Goal: Find specific page/section: Find specific page/section

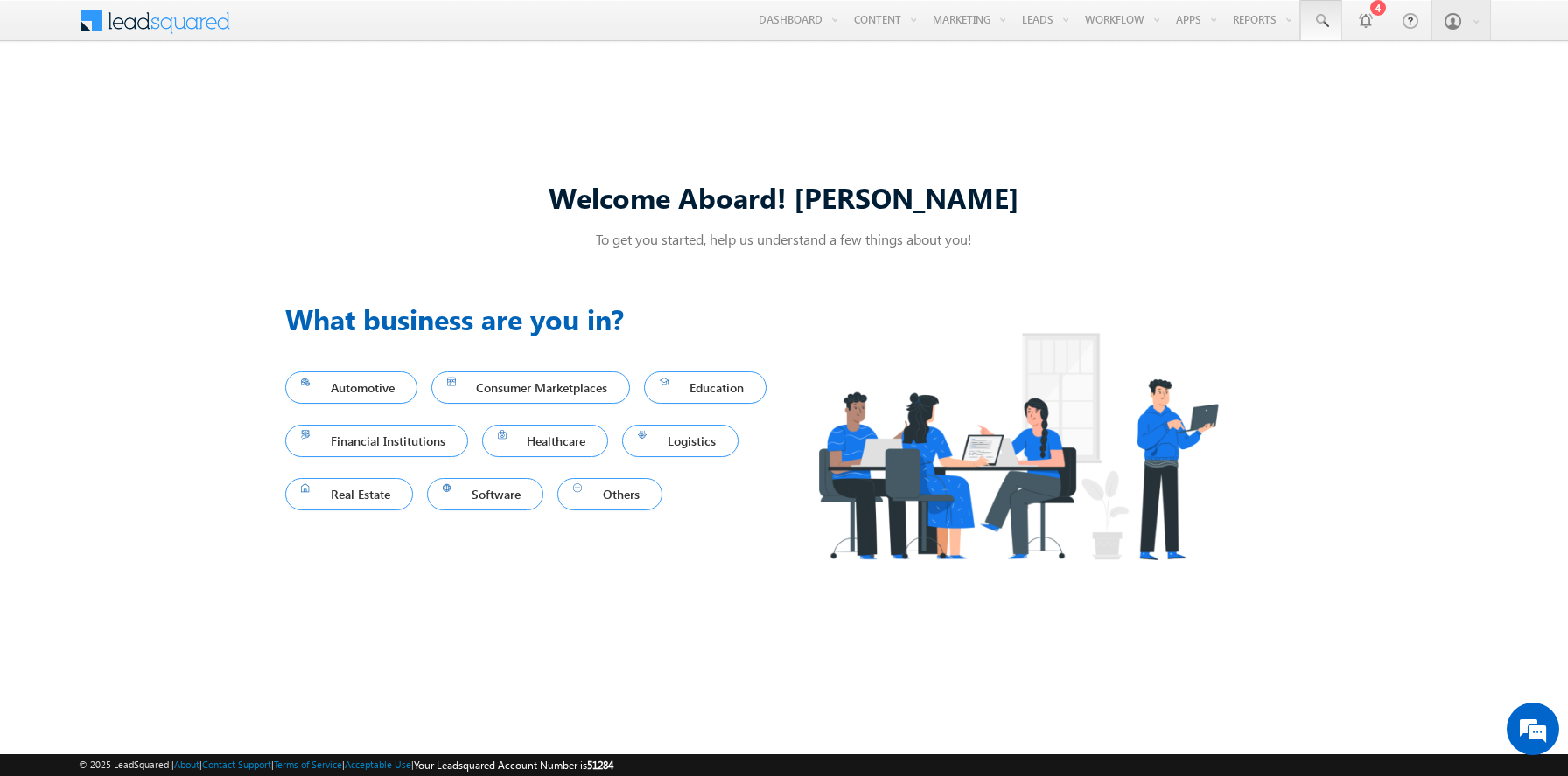
click at [1321, 21] on span at bounding box center [1321, 21] width 18 height 18
type input "8999578162"
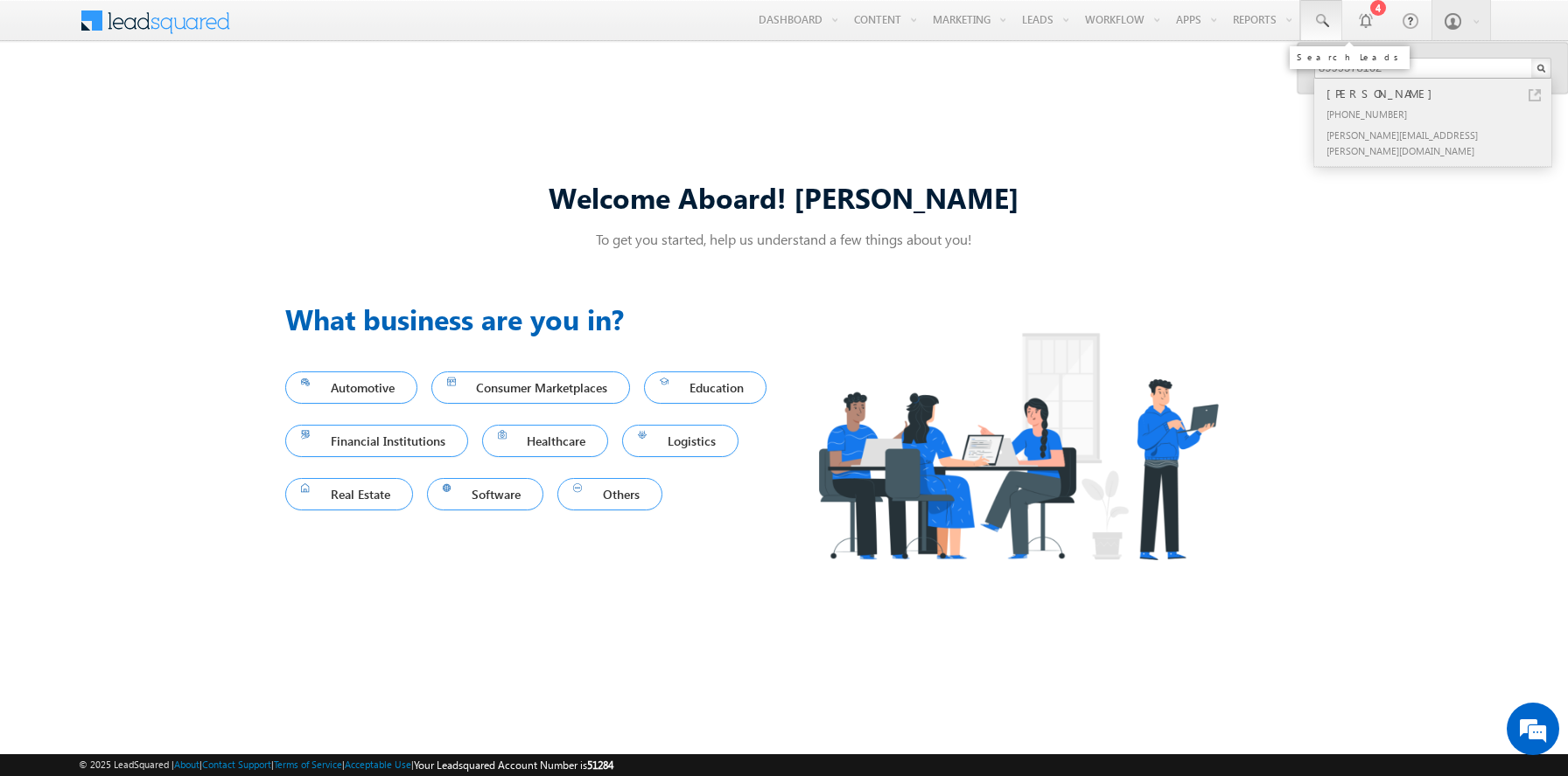
click at [1440, 94] on div "[PERSON_NAME]" at bounding box center [1439, 93] width 234 height 19
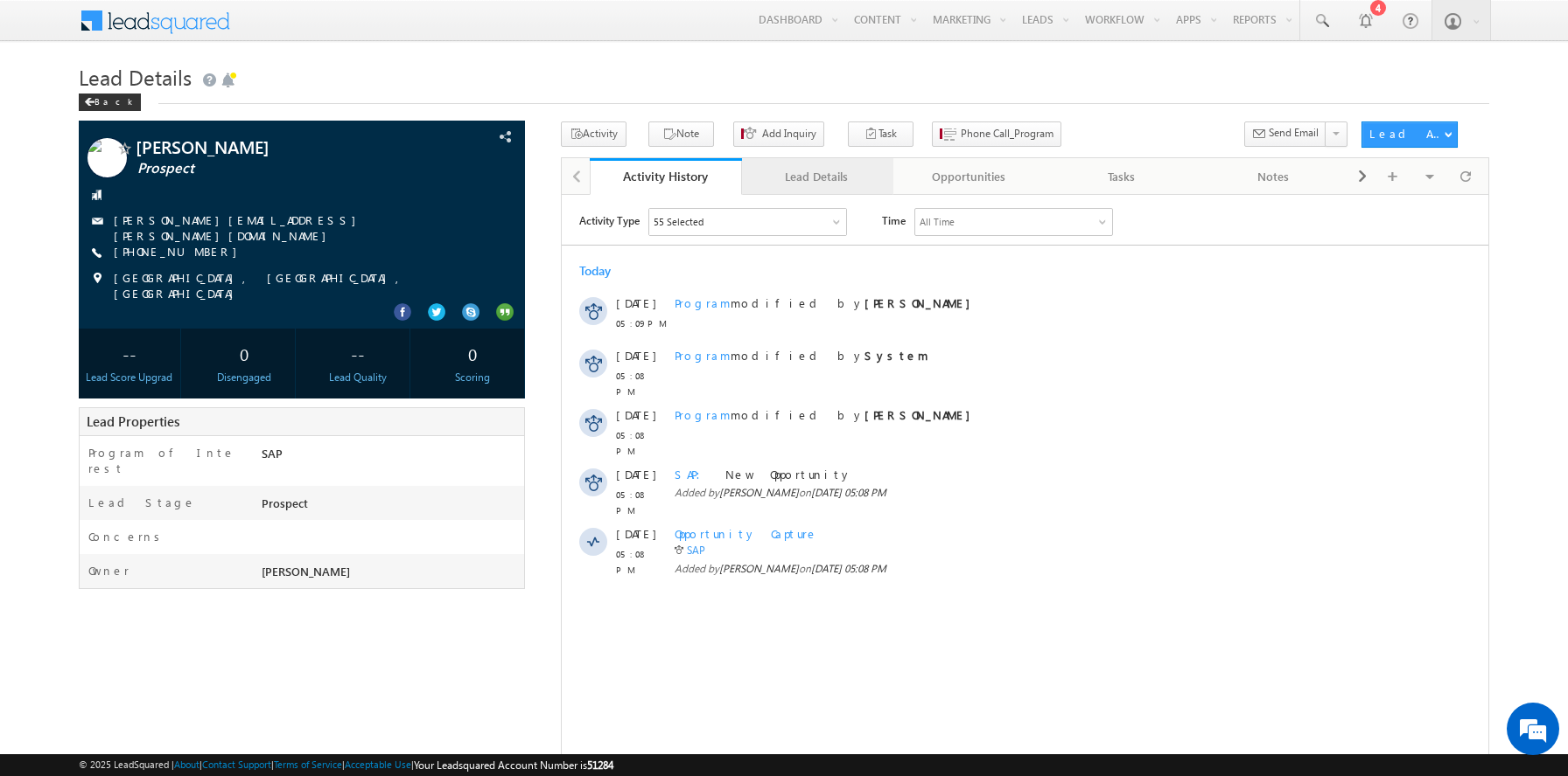
click at [816, 178] on div "Lead Details" at bounding box center [817, 177] width 122 height 21
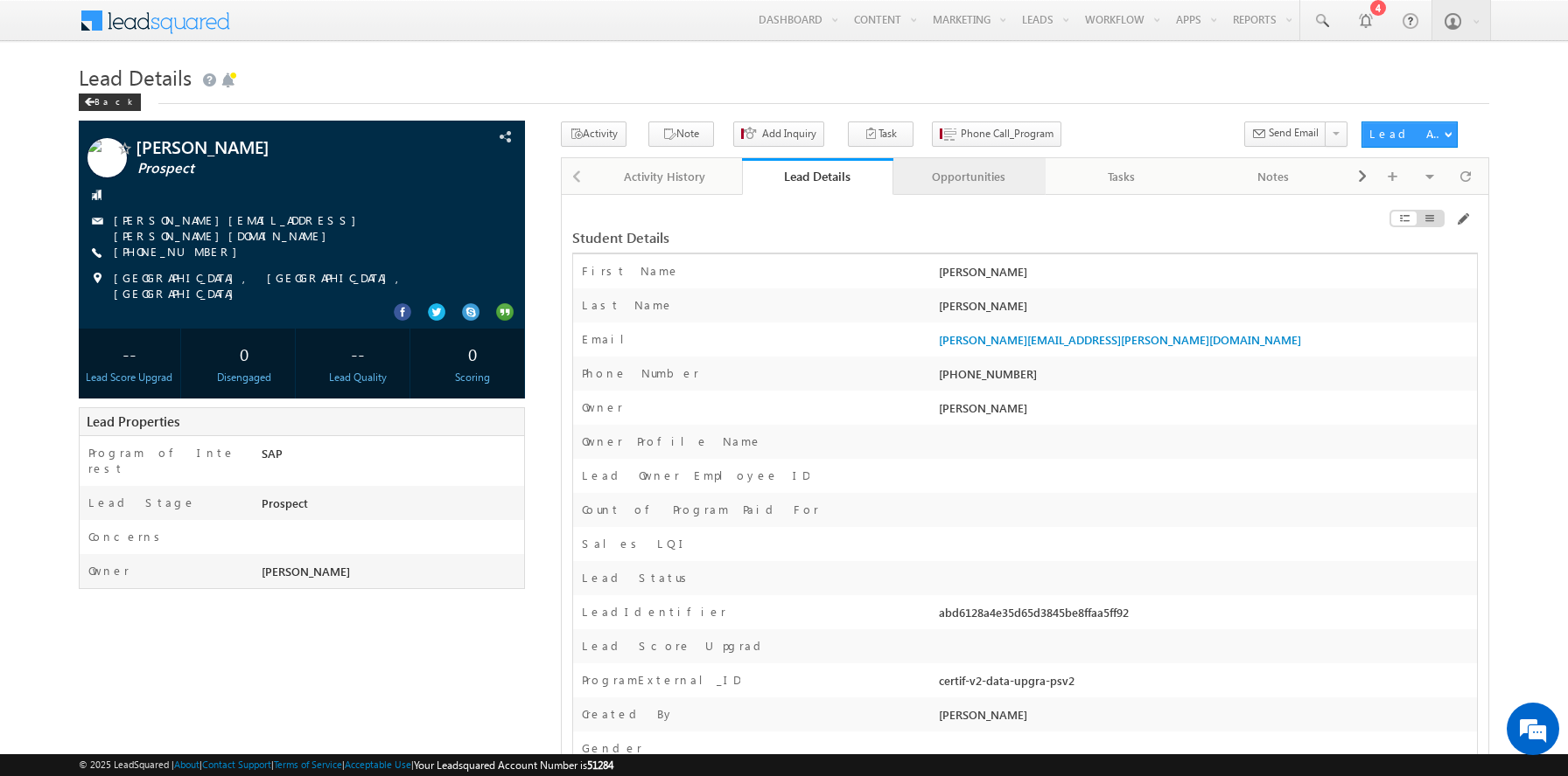
click at [968, 178] on div "Opportunities" at bounding box center [968, 177] width 122 height 21
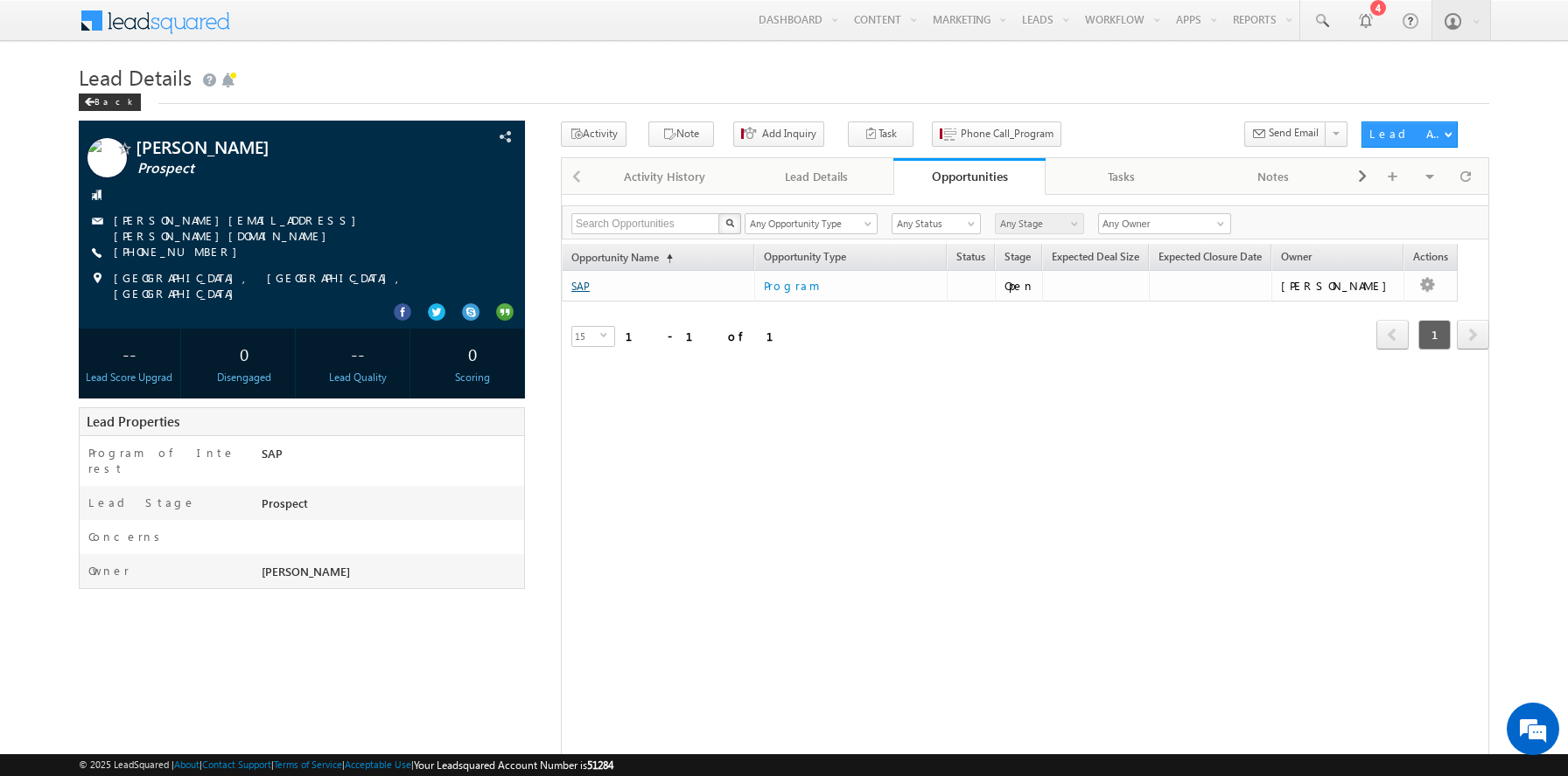
click at [580, 287] on link "SAP" at bounding box center [581, 287] width 19 height 13
